Goal: Information Seeking & Learning: Learn about a topic

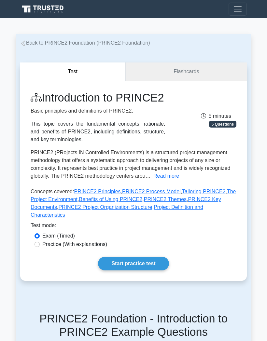
click at [212, 64] on link "Flashcards" at bounding box center [185, 71] width 121 height 19
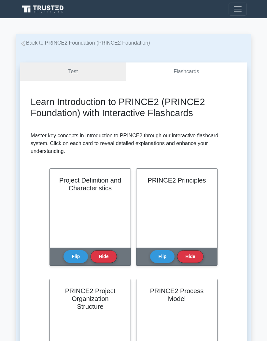
click at [157, 256] on button "Flip" at bounding box center [162, 256] width 24 height 13
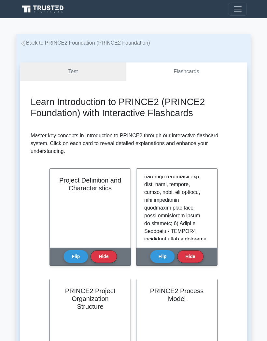
scroll to position [301, 0]
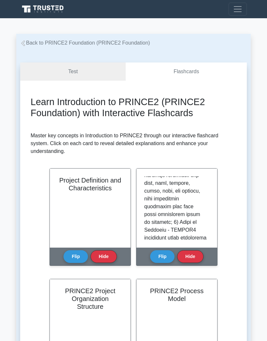
click at [147, 191] on p at bounding box center [175, 136] width 62 height 523
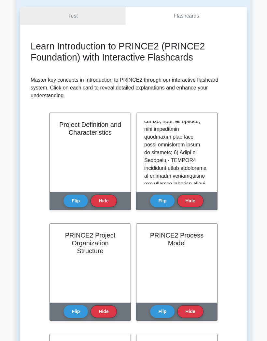
scroll to position [318, 0]
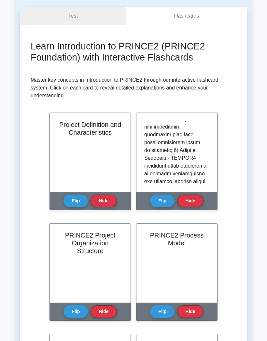
click at [149, 163] on p at bounding box center [175, 64] width 62 height 523
click at [18, 90] on div "Test Flashcards Learn Introduction to PRINCE2 (PRINCE2 Foundation) with Interac…" at bounding box center [133, 341] width 234 height 700
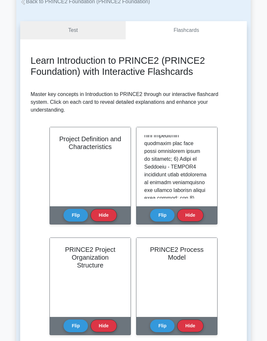
scroll to position [325, 0]
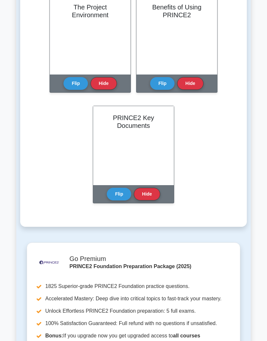
scroll to position [503, 0]
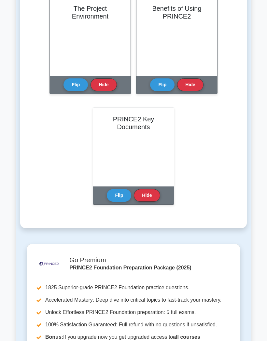
click at [119, 193] on button "Flip" at bounding box center [119, 195] width 24 height 13
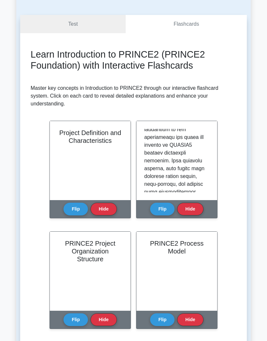
scroll to position [0, 0]
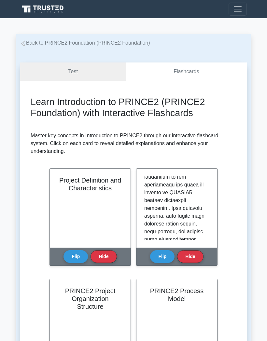
click at [64, 67] on link "Test" at bounding box center [72, 71] width 105 height 19
click at [68, 71] on link "Test" at bounding box center [72, 71] width 105 height 19
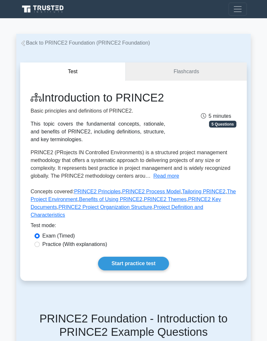
click at [127, 270] on link "Start practice test" at bounding box center [133, 263] width 71 height 14
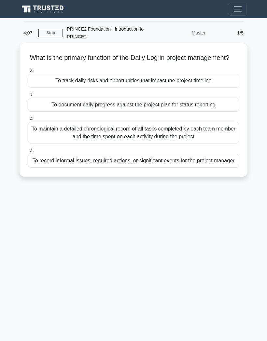
click at [173, 109] on div "To document daily progress against the project plan for status reporting" at bounding box center [133, 105] width 211 height 14
click at [28, 96] on input "b. To document daily progress against the project plan for status reporting" at bounding box center [28, 94] width 0 height 4
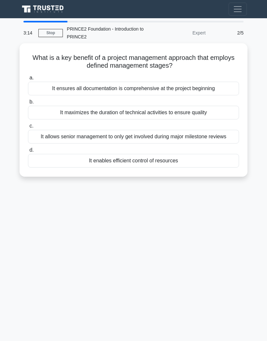
click at [71, 138] on div "It allows senior management to only get involved during major milestone reviews" at bounding box center [133, 137] width 211 height 14
click at [28, 128] on input "c. It allows senior management to only get involved during major milestone revi…" at bounding box center [28, 126] width 0 height 4
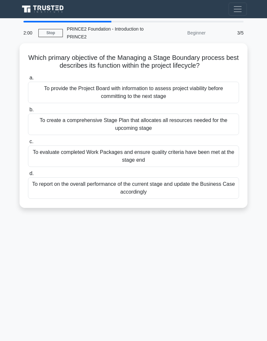
click at [190, 97] on div "To provide the Project Board with information to assess project viability befor…" at bounding box center [133, 92] width 211 height 21
click at [28, 80] on input "a. To provide the Project Board with information to assess project viability be…" at bounding box center [28, 78] width 0 height 4
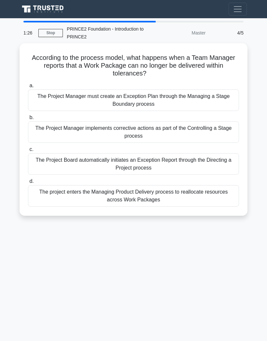
click at [191, 130] on div "The Project Manager implements corrective actions as part of the Controlling a …" at bounding box center [133, 131] width 211 height 21
click at [28, 120] on input "b. The Project Manager implements corrective actions as part of the Controlling…" at bounding box center [28, 117] width 0 height 4
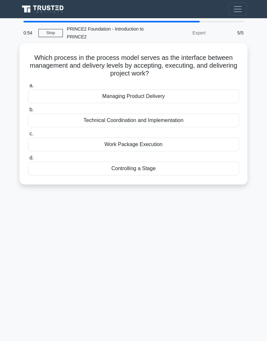
click at [158, 124] on div "Technical Coordination and Implementation" at bounding box center [133, 120] width 211 height 14
click at [28, 112] on input "b. Technical Coordination and Implementation" at bounding box center [28, 110] width 0 height 4
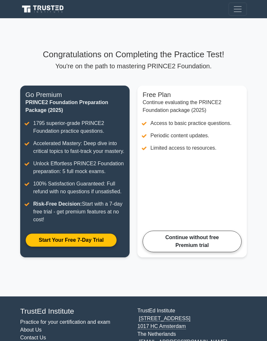
click at [213, 252] on link "Continue without free Premium trial" at bounding box center [191, 240] width 99 height 21
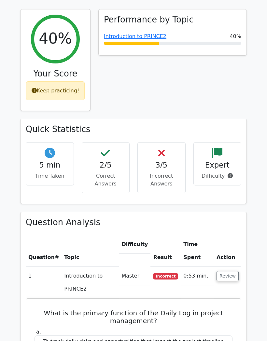
scroll to position [263, 0]
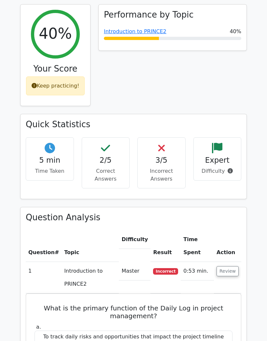
click at [210, 137] on div "Expert Difficulty" at bounding box center [217, 158] width 48 height 43
click at [223, 167] on p "Difficulty" at bounding box center [217, 171] width 37 height 8
click at [225, 168] on span at bounding box center [228, 171] width 8 height 6
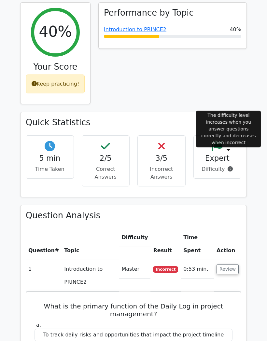
scroll to position [262, 0]
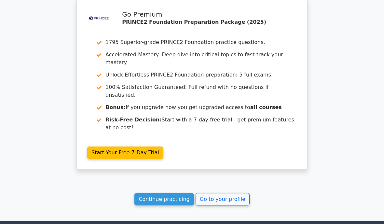
scroll to position [965, 0]
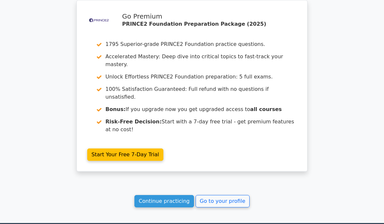
click at [161, 195] on link "Continue practicing" at bounding box center [163, 201] width 59 height 12
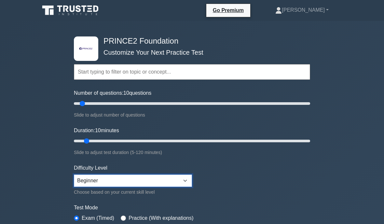
click at [187, 180] on select "Beginner Intermediate Expert" at bounding box center [133, 180] width 118 height 12
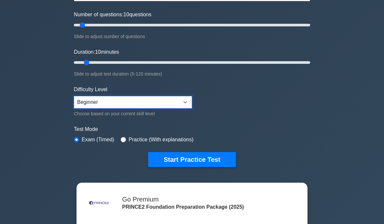
scroll to position [79, 0]
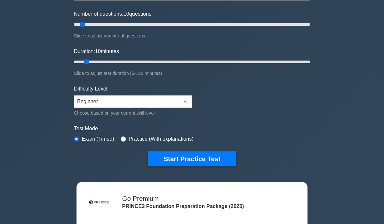
click at [126, 136] on input "radio" at bounding box center [123, 138] width 5 height 5
radio input "true"
click at [210, 158] on button "Start Practice Test" at bounding box center [192, 158] width 88 height 15
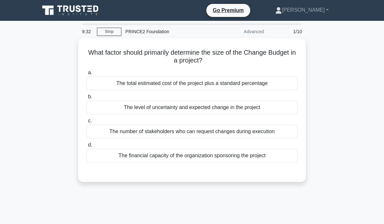
click at [240, 84] on div "The total estimated cost of the project plus a standard percentage" at bounding box center [191, 83] width 211 height 14
click at [86, 75] on input "a. The total estimated cost of the project plus a standard percentage" at bounding box center [86, 73] width 0 height 4
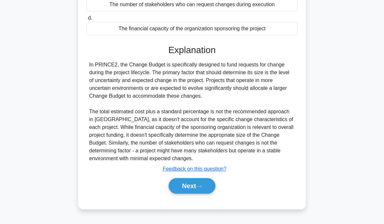
scroll to position [139, 0]
click at [201, 188] on icon at bounding box center [199, 186] width 6 height 4
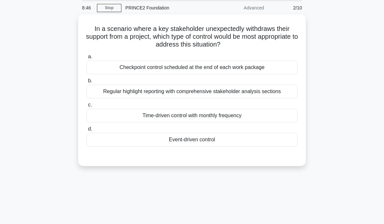
scroll to position [0, 0]
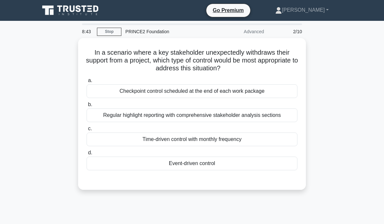
click at [108, 28] on link "Stop" at bounding box center [109, 32] width 24 height 8
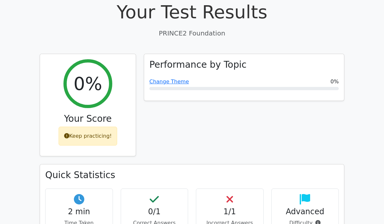
scroll to position [208, 0]
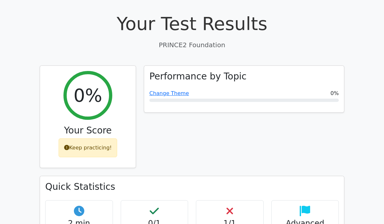
click at [89, 138] on div "Keep practicing!" at bounding box center [88, 147] width 59 height 19
click at [96, 138] on div "Keep practicing!" at bounding box center [88, 147] width 59 height 19
click at [170, 90] on link "Change Theme" at bounding box center [169, 93] width 40 height 6
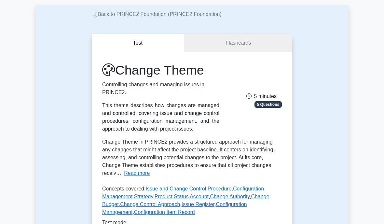
scroll to position [32, 0]
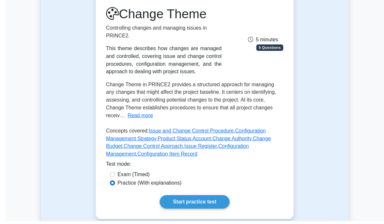
scroll to position [88, 0]
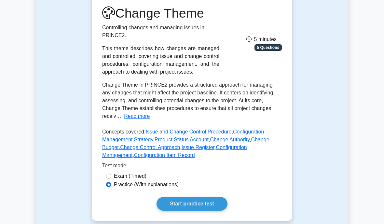
click at [210, 208] on link "Start practice test" at bounding box center [191, 204] width 71 height 14
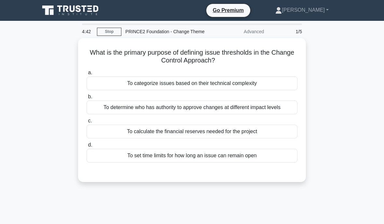
click at [249, 90] on div "To categorize issues based on their technical complexity" at bounding box center [191, 83] width 211 height 14
click at [86, 75] on input "a. To categorize issues based on their technical complexity" at bounding box center [86, 73] width 0 height 4
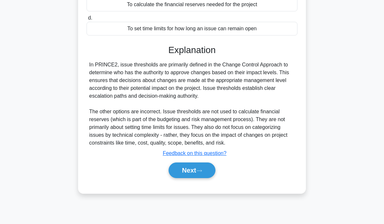
click at [206, 178] on button "Next" at bounding box center [191, 170] width 46 height 16
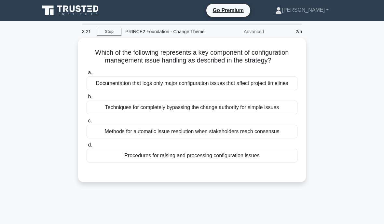
click at [230, 114] on div "Techniques for completely bypassing the change authority for simple issues" at bounding box center [191, 107] width 211 height 14
click at [86, 99] on input "b. Techniques for completely bypassing the change authority for simple issues" at bounding box center [86, 97] width 0 height 4
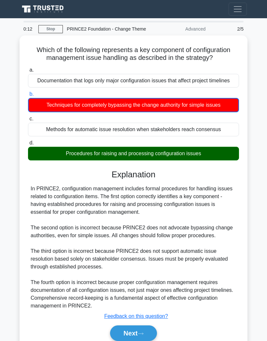
click at [139, 223] on div "In PRINCE2, configuration management includes formal procedures for handling is…" at bounding box center [133, 247] width 205 height 125
click at [137, 223] on button "Next" at bounding box center [133, 333] width 46 height 16
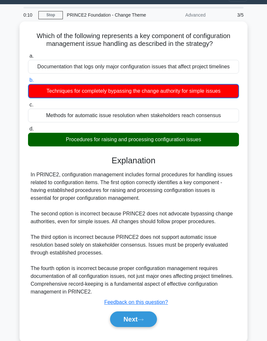
click at [138, 223] on button "Next" at bounding box center [133, 319] width 46 height 16
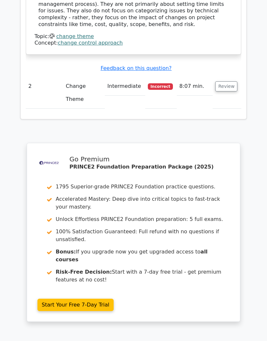
scroll to position [762, 0]
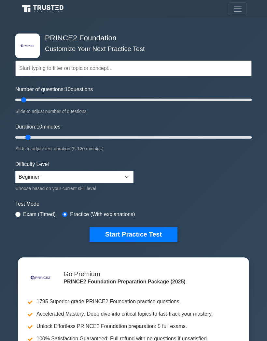
scroll to position [4, 0]
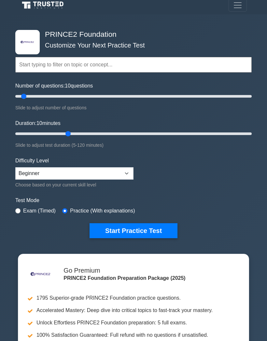
click at [68, 133] on input "Duration: 10 minutes" at bounding box center [133, 134] width 236 height 8
click at [68, 132] on input "Duration: 30 minutes" at bounding box center [133, 134] width 236 height 8
click at [86, 130] on input "Duration: 30 minutes" at bounding box center [133, 134] width 236 height 8
click at [111, 127] on div "Duration: 40 minutes Slide to adjust test duration (5-120 minutes)" at bounding box center [133, 134] width 236 height 30
click at [129, 130] on input "Duration: 40 minutes" at bounding box center [133, 134] width 236 height 8
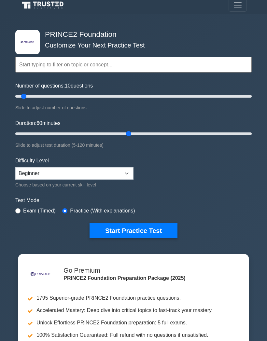
click at [128, 128] on div "Duration: 60 minutes Slide to adjust test duration (5-120 minutes)" at bounding box center [133, 134] width 236 height 30
click at [155, 131] on input "Duration: 60 minutes" at bounding box center [133, 134] width 236 height 8
click at [184, 125] on div "Duration: 75 minutes Slide to adjust test duration (5-120 minutes)" at bounding box center [133, 134] width 236 height 30
click at [183, 125] on div "Duration: 75 minutes Slide to adjust test duration (5-120 minutes)" at bounding box center [133, 134] width 236 height 30
type input "100"
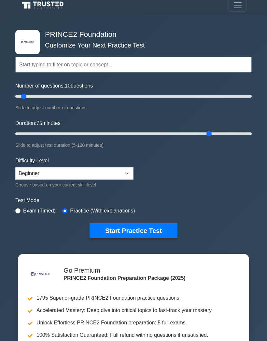
click at [204, 130] on input "Duration: 75 minutes" at bounding box center [133, 134] width 236 height 8
click at [156, 230] on button "Start Practice Test" at bounding box center [133, 230] width 88 height 15
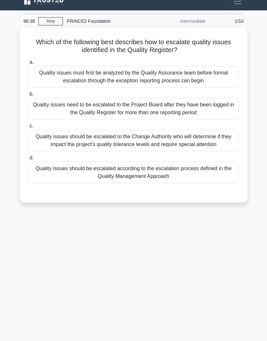
scroll to position [17, 0]
click at [197, 166] on div "Quality issues should be escalated according to the escalation process defined …" at bounding box center [133, 172] width 211 height 21
click at [28, 160] on input "d. Quality issues should be escalated according to the escalation process defin…" at bounding box center [28, 158] width 0 height 4
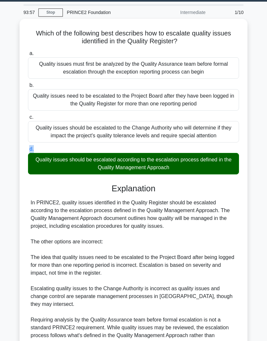
click at [266, 160] on main "93:57 Stop PRINCE2 Foundation Intermediate 1/10 Which of the following best des…" at bounding box center [133, 203] width 267 height 402
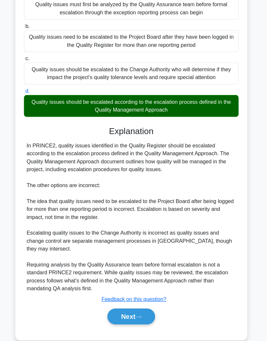
scroll to position [76, 0]
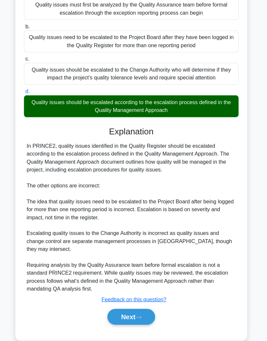
click at [120, 319] on button "Next" at bounding box center [133, 311] width 46 height 16
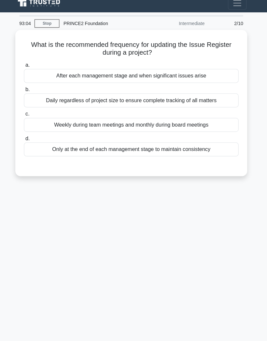
click at [213, 96] on div "Daily regardless of project size to ensure complete tracking of all matters" at bounding box center [133, 99] width 211 height 14
click at [28, 90] on input "b. Daily regardless of project size to ensure complete tracking of all matters" at bounding box center [28, 88] width 0 height 4
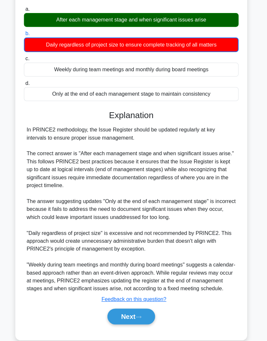
scroll to position [61, 0]
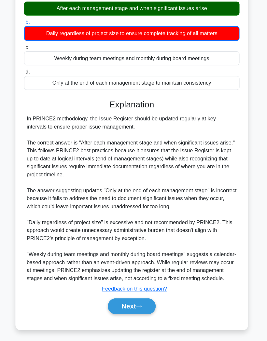
click at [118, 299] on button "Next" at bounding box center [133, 307] width 46 height 16
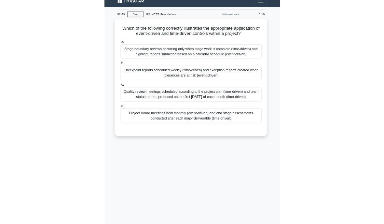
scroll to position [0, 0]
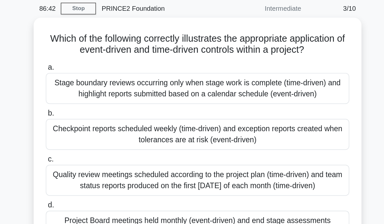
click at [266, 38] on div "Which of the following correctly illustrates the appropriate application of eve…" at bounding box center [192, 129] width 312 height 183
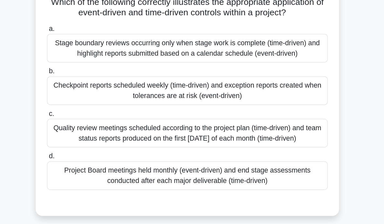
scroll to position [18, 0]
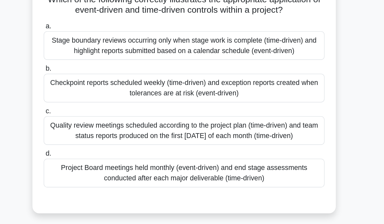
click at [147, 179] on div at bounding box center [191, 181] width 211 height 5
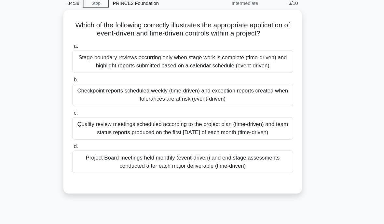
scroll to position [29, 0]
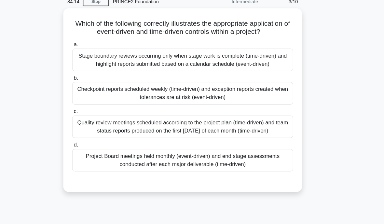
click at [204, 101] on div "Checkpoint reports scheduled weekly (time-driven) and exception reports created…" at bounding box center [191, 90] width 211 height 21
click at [86, 78] on input "b. Checkpoint reports scheduled weekly (time-driven) and exception reports crea…" at bounding box center [86, 76] width 0 height 4
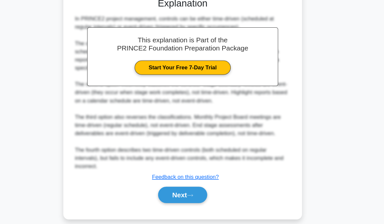
scroll to position [233, 0]
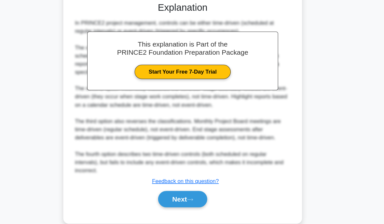
click at [187, 198] on button "Next" at bounding box center [191, 190] width 46 height 16
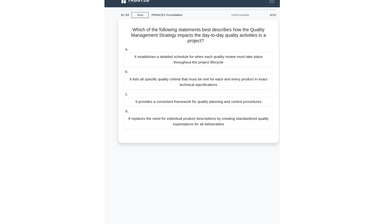
scroll to position [11, 0]
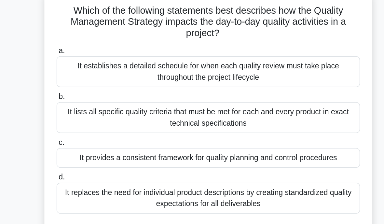
click at [209, 105] on div "It lists all specific quality criteria that must be met for each and every prod…" at bounding box center [191, 115] width 211 height 21
click at [86, 99] on input "b. It lists all specific quality criteria that must be met for each and every p…" at bounding box center [86, 101] width 0 height 4
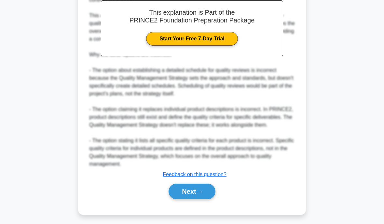
scroll to position [230, 0]
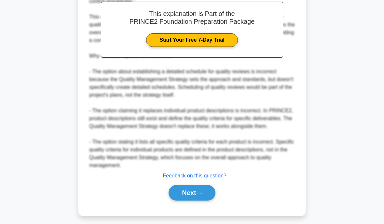
click at [193, 200] on button "Next" at bounding box center [191, 193] width 46 height 16
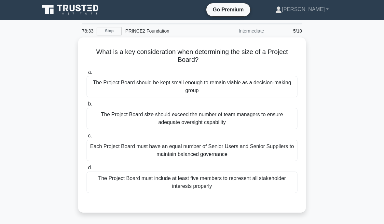
scroll to position [0, 0]
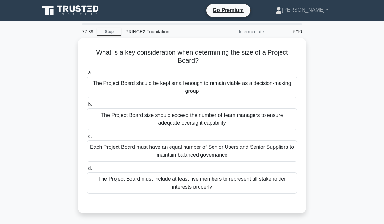
click at [257, 81] on div "The Project Board should be kept small enough to remain viable as a decision-ma…" at bounding box center [191, 86] width 211 height 21
click at [86, 75] on input "a. The Project Board should be kept small enough to remain viable as a decision…" at bounding box center [86, 73] width 0 height 4
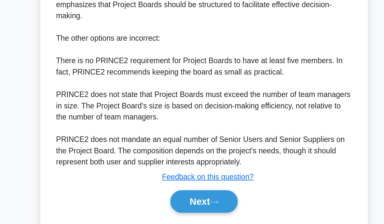
scroll to position [240, 0]
click at [144, 179] on div "Next" at bounding box center [191, 189] width 211 height 21
click at [168, 182] on button "Next" at bounding box center [191, 190] width 46 height 16
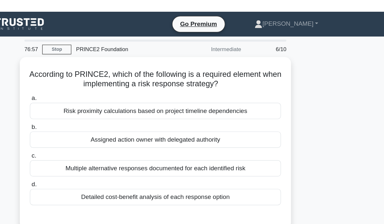
scroll to position [0, 0]
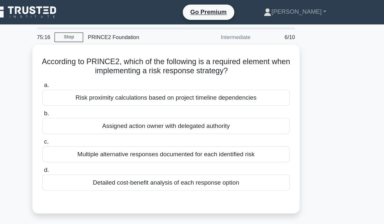
click at [86, 89] on div "Risk proximity calculations based on project timeline dependencies" at bounding box center [191, 83] width 211 height 14
click at [86, 75] on input "a. Risk proximity calculations based on project timeline dependencies" at bounding box center [86, 73] width 0 height 4
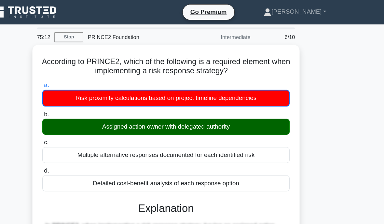
click at [96, 54] on h5 "According to PRINCE2, which of the following is a required element when impleme…" at bounding box center [192, 56] width 212 height 16
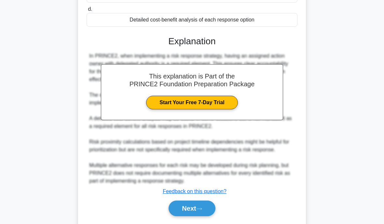
scroll to position [162, 0]
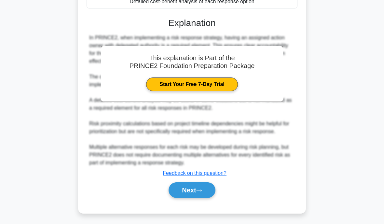
click at [193, 185] on button "Next" at bounding box center [191, 190] width 46 height 16
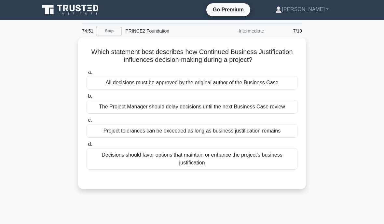
scroll to position [0, 0]
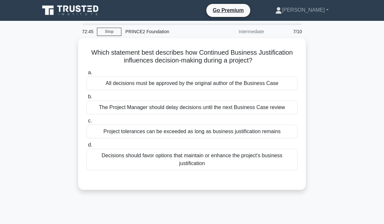
click at [163, 166] on div "Decisions should favor options that maintain or enhance the project's business …" at bounding box center [191, 159] width 211 height 21
click at [86, 147] on input "d. Decisions should favor options that maintain or enhance the project's busine…" at bounding box center [86, 145] width 0 height 4
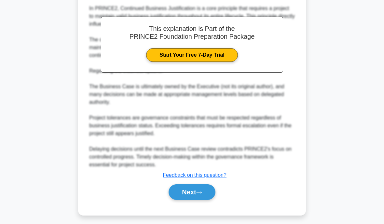
scroll to position [190, 0]
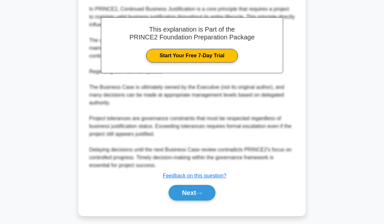
click at [193, 200] on button "Next" at bounding box center [191, 193] width 46 height 16
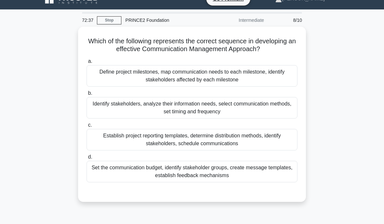
scroll to position [0, 0]
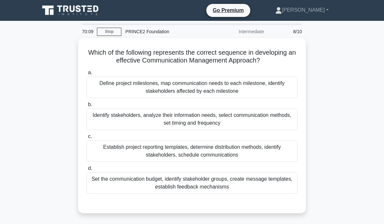
click at [208, 123] on div "Identify stakeholders, analyze their information needs, select communication me…" at bounding box center [191, 118] width 211 height 21
click at [86, 107] on input "b. Identify stakeholders, analyze their information needs, select communication…" at bounding box center [86, 104] width 0 height 4
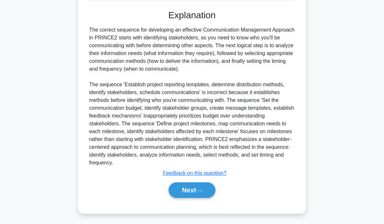
click at [190, 182] on button "Next" at bounding box center [191, 190] width 46 height 16
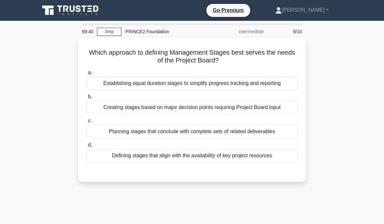
click at [266, 10] on nav "Go Premium Imelda Profile" at bounding box center [192, 10] width 384 height 21
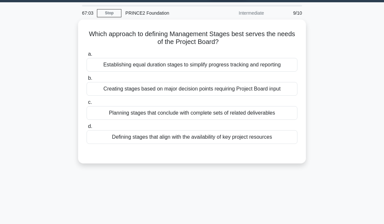
scroll to position [8, 0]
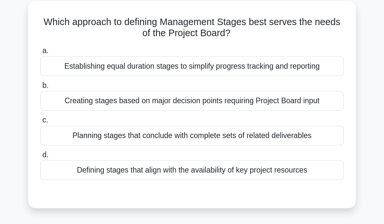
click at [86, 93] on div "Creating stages based on major decision points requiring Project Board input" at bounding box center [191, 100] width 211 height 14
click at [86, 87] on input "b. Creating stages based on major decision points requiring Project Board input" at bounding box center [86, 89] width 0 height 4
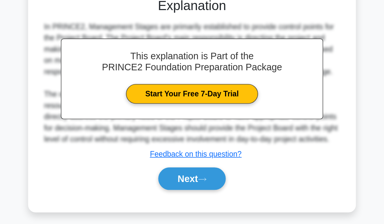
scroll to position [127, 0]
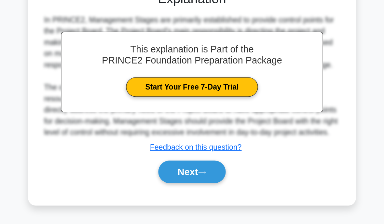
click at [168, 162] on button "Next" at bounding box center [191, 170] width 46 height 16
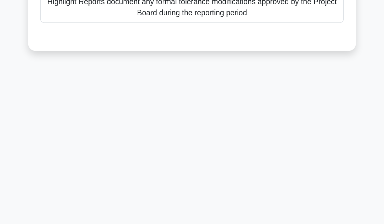
click at [124, 132] on div "66:17 Stop PRINCE2 Foundation Intermediate 10/10 What is the relationship betwe…" at bounding box center [192, 58] width 312 height 325
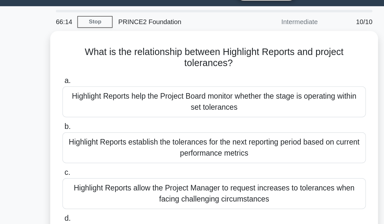
scroll to position [0, 0]
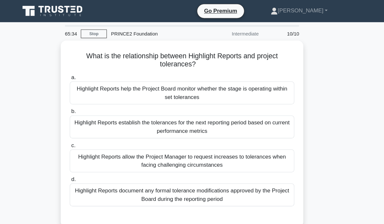
click at [165, 93] on div "Highlight Reports help the Project Board monitor whether the stage is operating…" at bounding box center [191, 86] width 211 height 21
click at [86, 75] on input "a. Highlight Reports help the Project Board monitor whether the stage is operat…" at bounding box center [86, 73] width 0 height 4
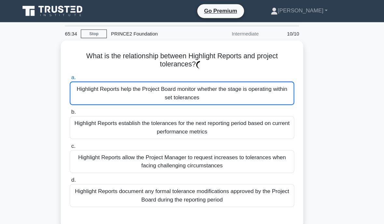
click at [164, 92] on div "Highlight Reports help the Project Board monitor whether the stage is operating…" at bounding box center [191, 87] width 211 height 22
click at [86, 75] on input "a. Highlight Reports help the Project Board monitor whether the stage is operat…" at bounding box center [86, 73] width 0 height 4
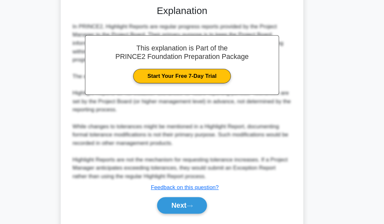
scroll to position [198, 0]
click at [196, 195] on icon at bounding box center [199, 193] width 6 height 4
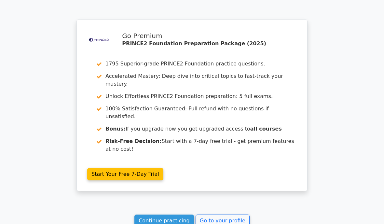
scroll to position [1109, 0]
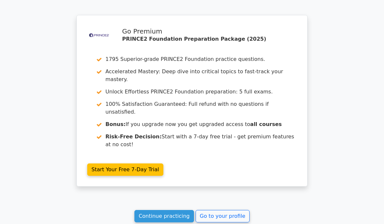
click at [187, 210] on link "Continue practicing" at bounding box center [163, 216] width 59 height 12
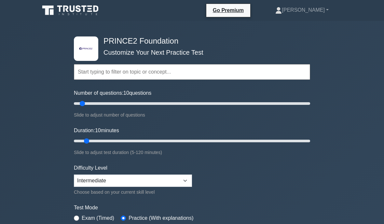
click at [315, 8] on link "[PERSON_NAME]" at bounding box center [301, 10] width 85 height 13
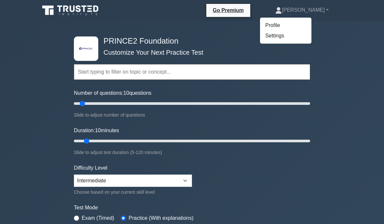
click at [303, 35] on link "Settings" at bounding box center [285, 36] width 51 height 10
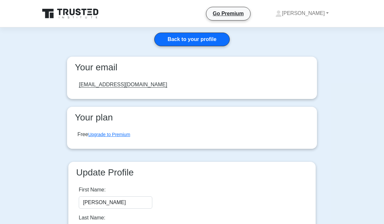
click at [306, 8] on link "[PERSON_NAME]" at bounding box center [301, 13] width 85 height 13
click at [297, 31] on link "Profile" at bounding box center [285, 28] width 51 height 10
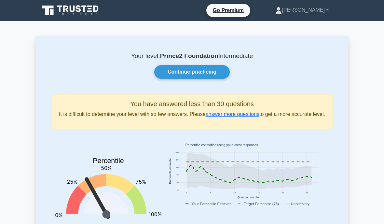
click at [321, 8] on link "[PERSON_NAME]" at bounding box center [301, 10] width 85 height 13
click at [317, 11] on link "[PERSON_NAME]" at bounding box center [301, 10] width 85 height 13
click at [301, 27] on link "Profile" at bounding box center [285, 25] width 51 height 10
click at [210, 71] on link "Continue practicing" at bounding box center [191, 72] width 75 height 14
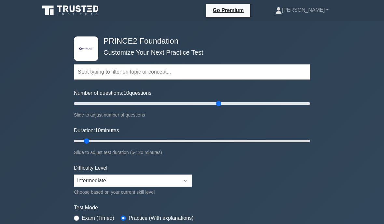
click at [218, 106] on input "Number of questions: 10 questions" at bounding box center [192, 103] width 236 height 8
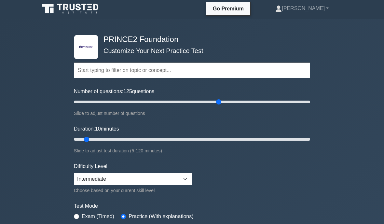
scroll to position [3, 0]
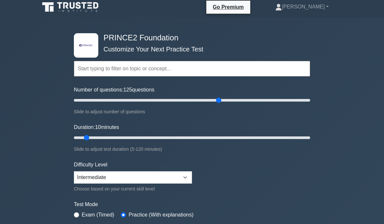
click at [383, 184] on div ".st0{fill-rule:evenodd;clip-rule:evenodd;fill:#000041;} .st1{fill-rule:evenodd;…" at bounding box center [192, 216] width 384 height 397
type input "30"
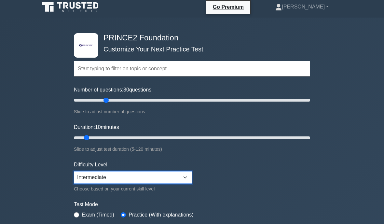
click at [107, 172] on select "Beginner Intermediate Expert" at bounding box center [133, 177] width 118 height 12
select select "beginner"
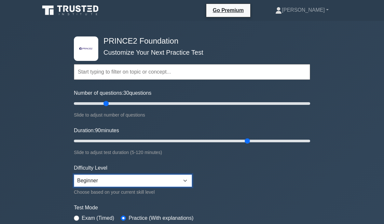
type input "90"
